Goal: Information Seeking & Learning: Learn about a topic

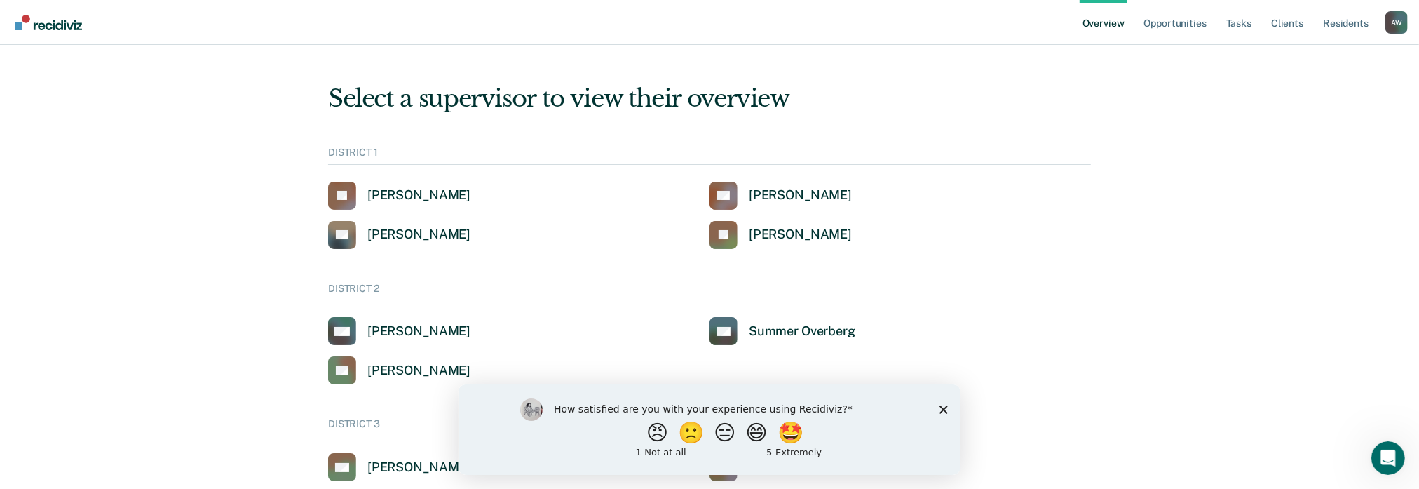
click at [1389, 24] on div "A W" at bounding box center [1397, 22] width 22 height 22
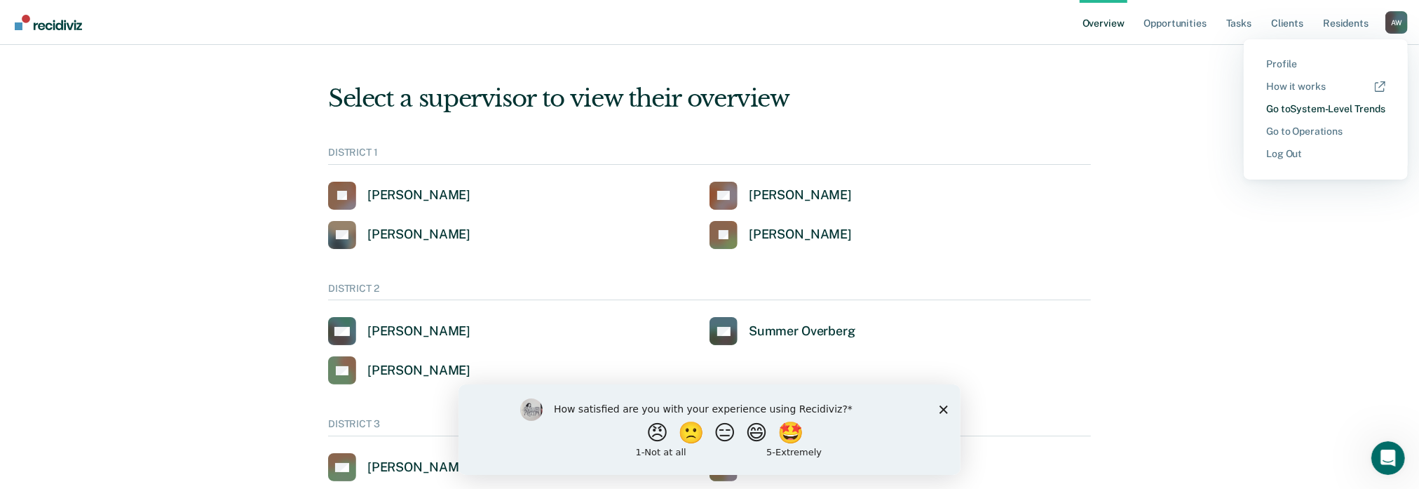
click at [1291, 109] on link "Go to System-Level Trends" at bounding box center [1326, 109] width 119 height 12
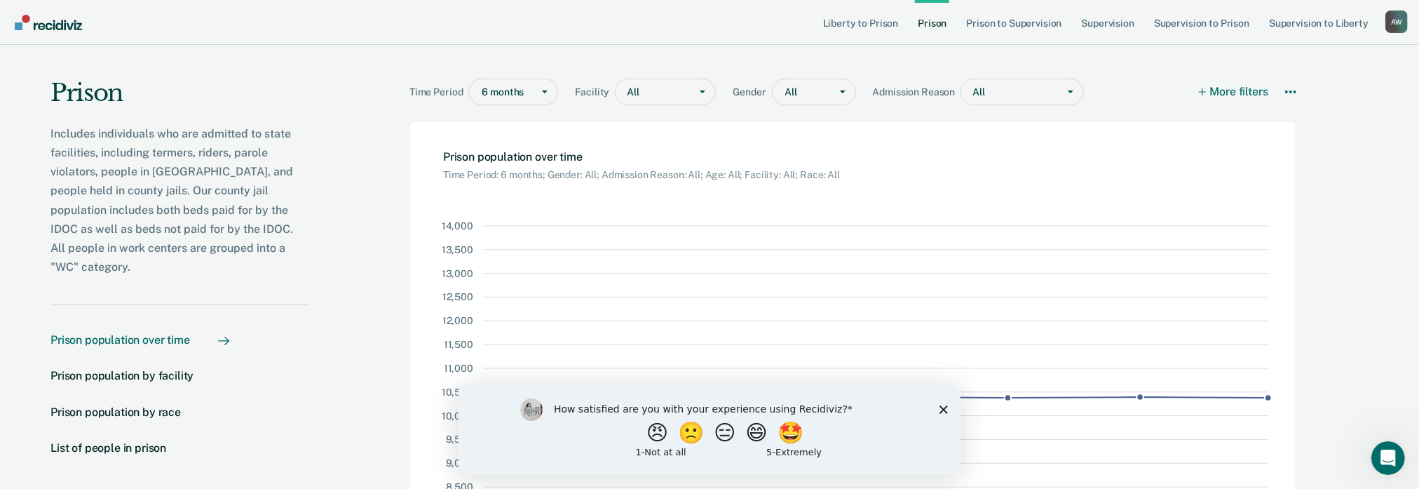
click at [942, 405] on icon "Close survey" at bounding box center [943, 409] width 8 height 8
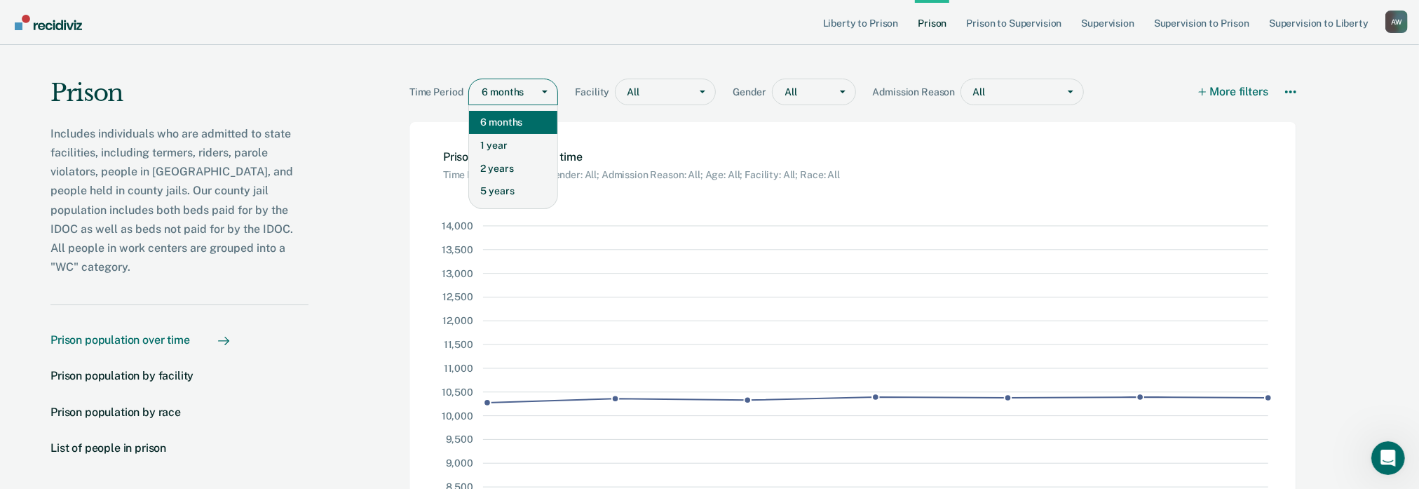
click at [492, 86] on div "Main chart and filter content" at bounding box center [503, 92] width 43 height 15
click at [497, 149] on div "1 year" at bounding box center [513, 145] width 88 height 23
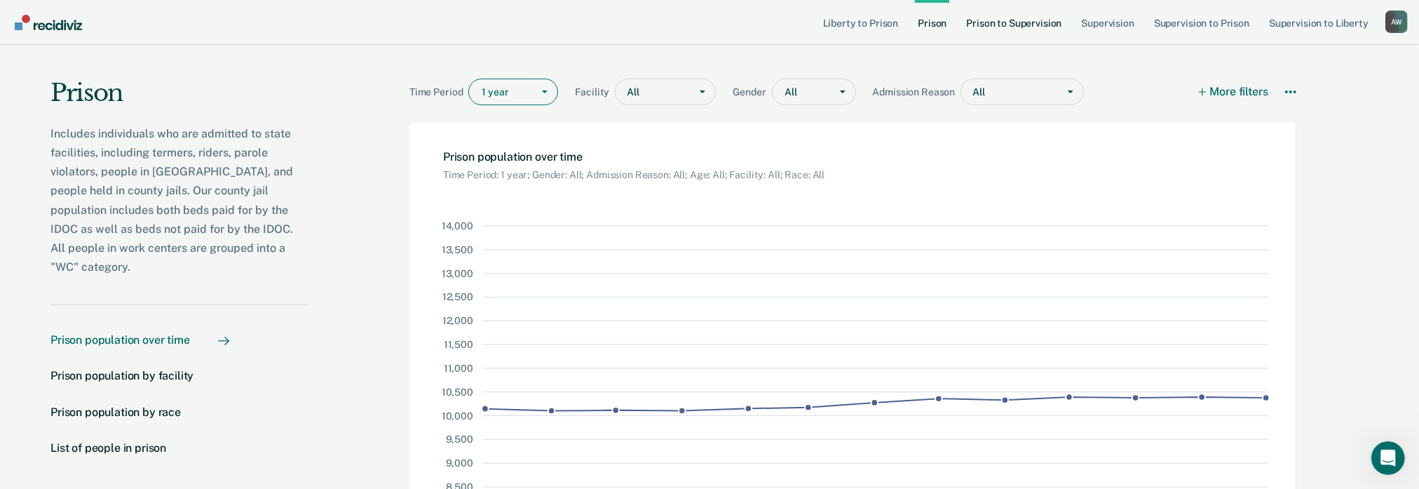
click at [1015, 22] on link "Prison to Supervision" at bounding box center [1014, 22] width 101 height 45
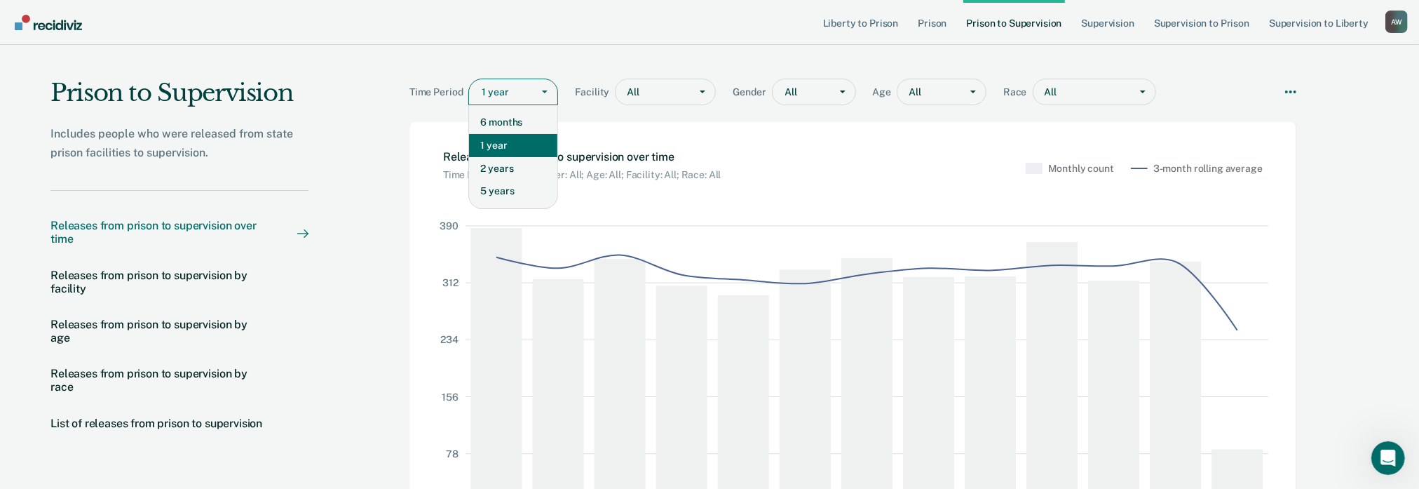
click at [540, 100] on div "Main chart and filter content" at bounding box center [544, 91] width 25 height 25
click at [504, 174] on div "2 years" at bounding box center [513, 168] width 88 height 23
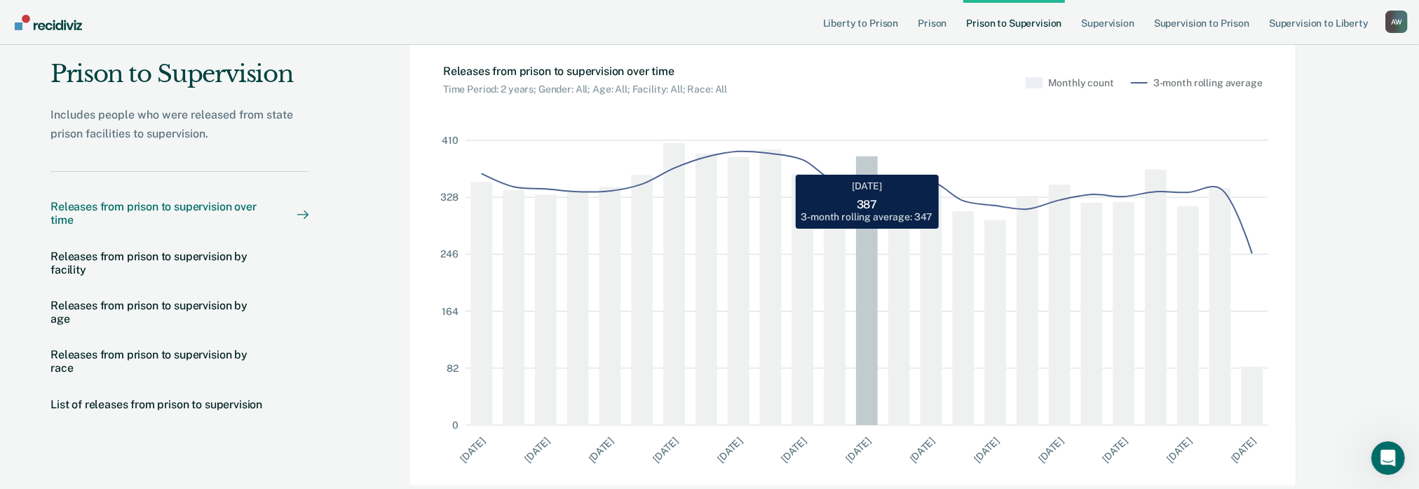
scroll to position [15, 0]
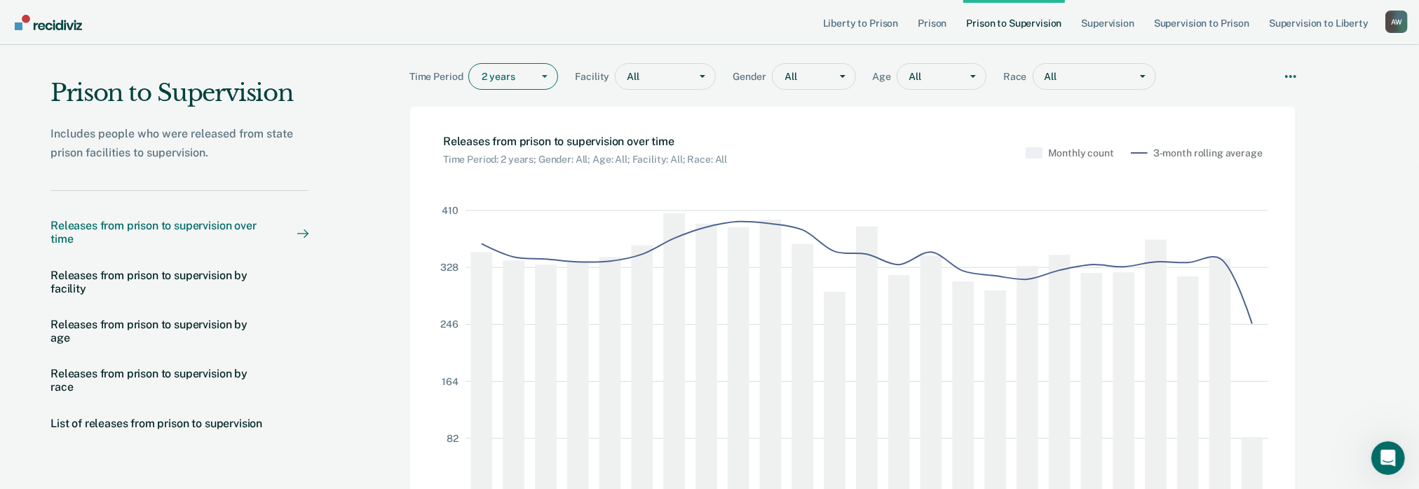
click at [1398, 19] on div "A W" at bounding box center [1397, 22] width 22 height 22
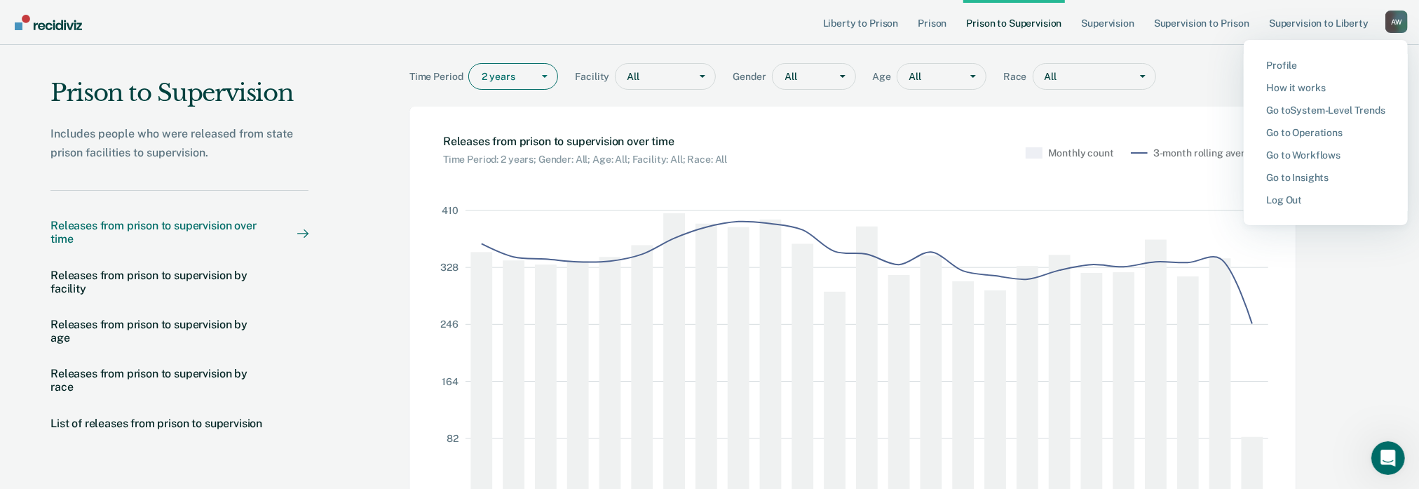
click at [1369, 302] on div "Prison to Supervision Includes people who were released from state prison facil…" at bounding box center [709, 294] width 1419 height 530
